Goal: Information Seeking & Learning: Learn about a topic

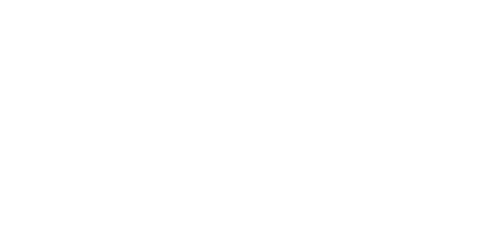
select select
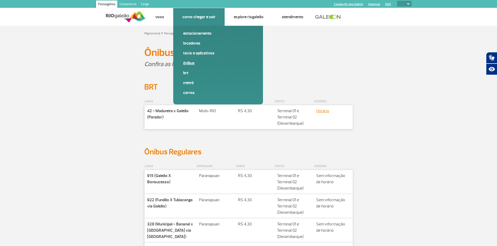
click at [193, 62] on link "Ônibus" at bounding box center [218, 63] width 70 height 6
click at [186, 64] on link "Ônibus" at bounding box center [218, 63] width 70 height 6
click at [192, 50] on link "Táxis e aplicativos" at bounding box center [218, 53] width 70 height 6
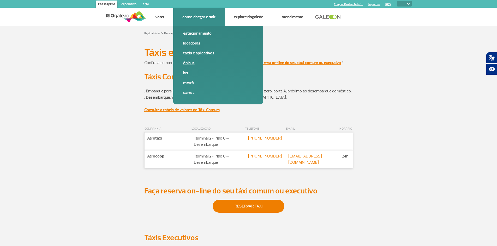
click at [188, 63] on link "Ônibus" at bounding box center [218, 63] width 70 height 6
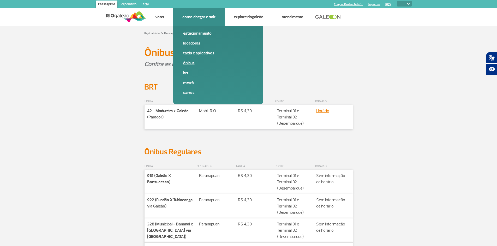
click at [188, 63] on link "Ônibus" at bounding box center [218, 63] width 70 height 6
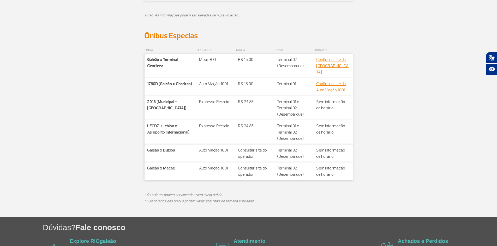
scroll to position [287, 0]
